Goal: Information Seeking & Learning: Learn about a topic

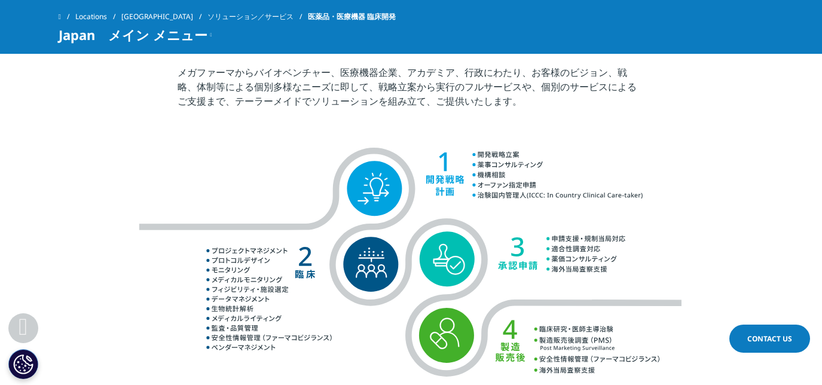
scroll to position [498, 0]
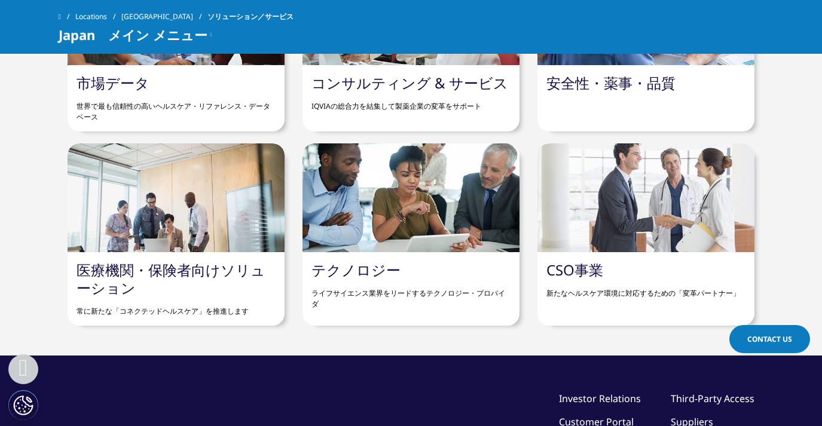
scroll to position [658, 0]
